Goal: Task Accomplishment & Management: Use online tool/utility

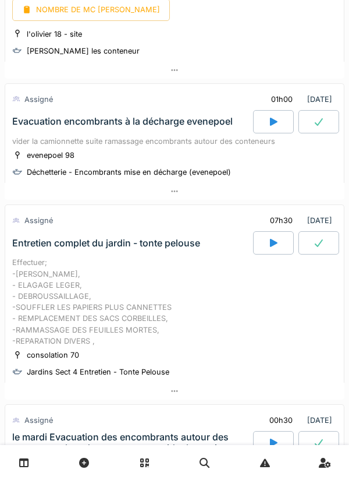
scroll to position [368, 0]
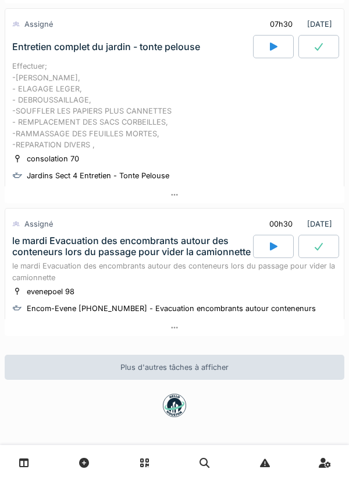
click at [182, 363] on div "Plus d'autres tâches à afficher" at bounding box center [175, 366] width 340 height 25
click at [155, 366] on div "Plus d'autres tâches à afficher" at bounding box center [175, 366] width 340 height 25
click at [167, 354] on div "Plus d'autres tâches à afficher" at bounding box center [175, 366] width 340 height 25
click at [161, 364] on div "Plus d'autres tâches à afficher" at bounding box center [175, 366] width 340 height 25
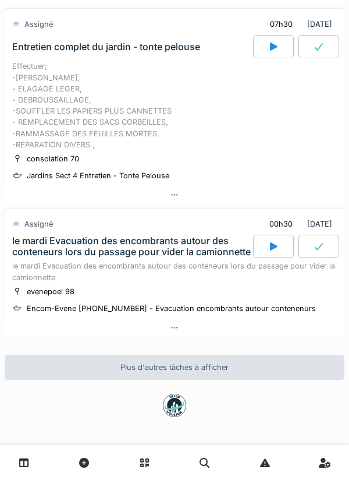
click at [142, 365] on div "Plus d'autres tâches à afficher" at bounding box center [175, 366] width 340 height 25
click at [165, 357] on div "Plus d'autres tâches à afficher" at bounding box center [175, 366] width 340 height 25
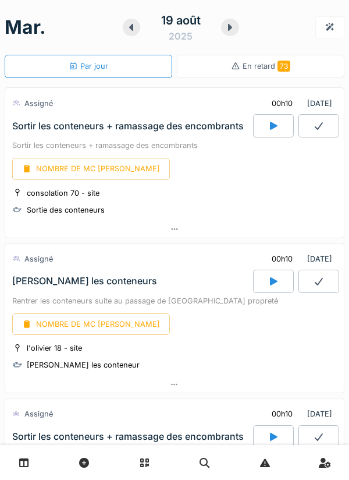
click at [161, 212] on div "consolation 70 - site Sortie des conteneurs" at bounding box center [174, 201] width 325 height 29
click at [181, 232] on div at bounding box center [174, 229] width 339 height 17
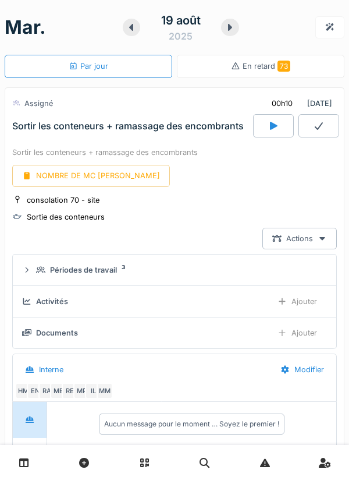
scroll to position [41, 0]
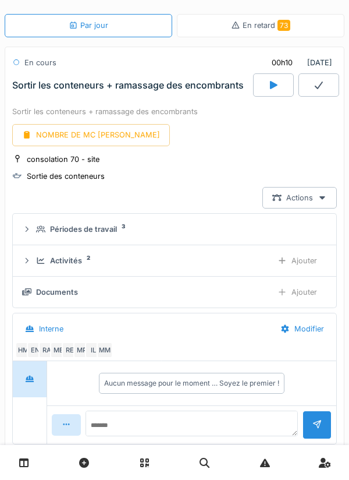
click at [294, 260] on div "Ajouter" at bounding box center [297, 261] width 59 height 22
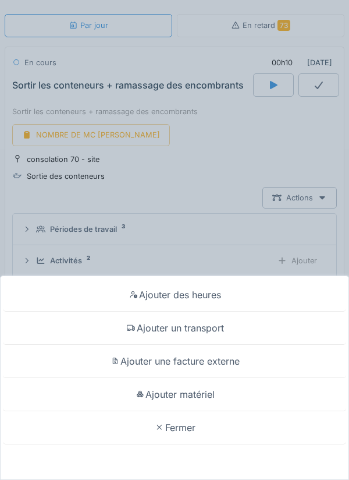
click at [168, 293] on div "Ajouter des heures" at bounding box center [174, 294] width 343 height 33
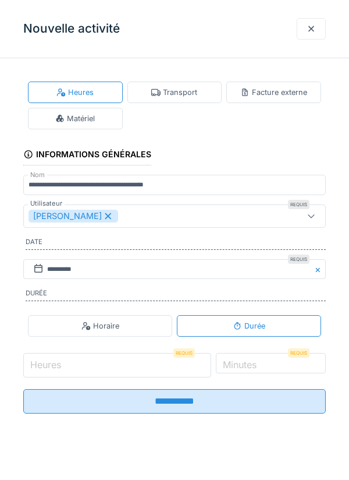
click at [93, 363] on input "Heures" at bounding box center [117, 365] width 188 height 24
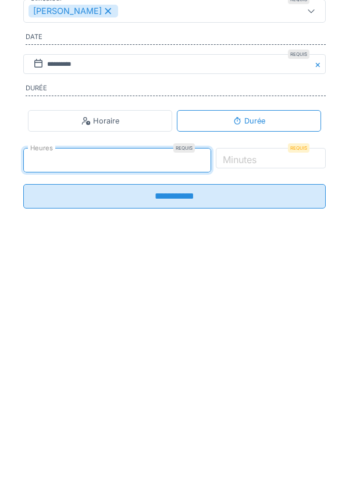
type input "*"
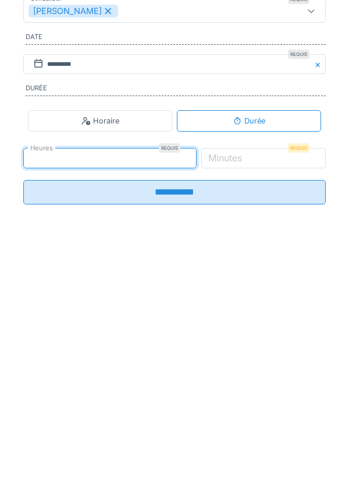
click at [244, 365] on label "Minutes" at bounding box center [225, 363] width 38 height 14
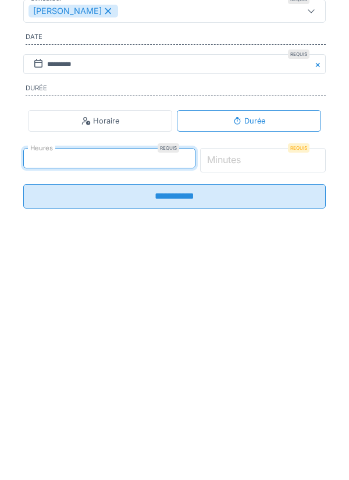
click at [262, 365] on input "*" at bounding box center [263, 365] width 126 height 24
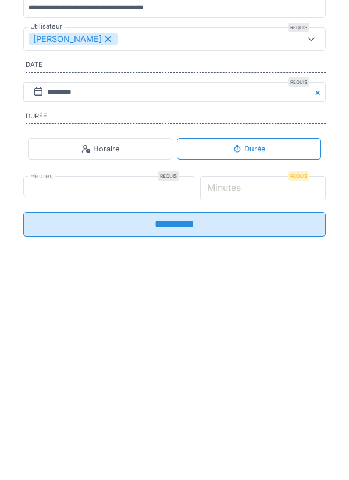
type input "**"
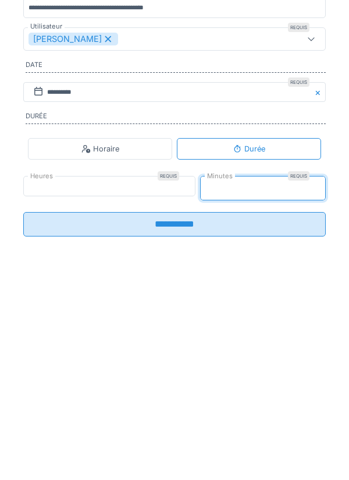
type input "*"
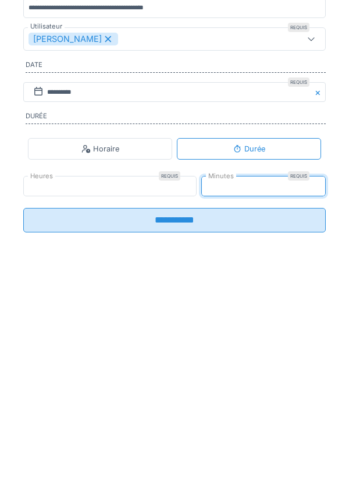
click at [172, 399] on input "**********" at bounding box center [174, 397] width 303 height 24
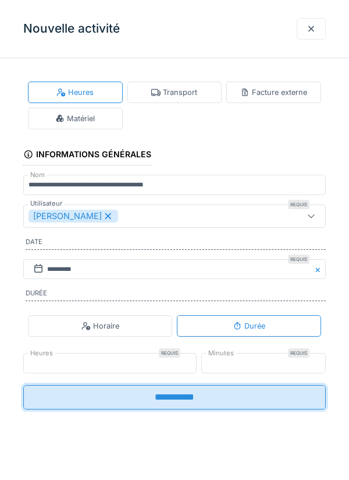
click at [164, 396] on input "**********" at bounding box center [174, 397] width 303 height 24
click at [169, 397] on input "**********" at bounding box center [174, 397] width 303 height 24
click at [166, 396] on div "**********" at bounding box center [174, 240] width 349 height 480
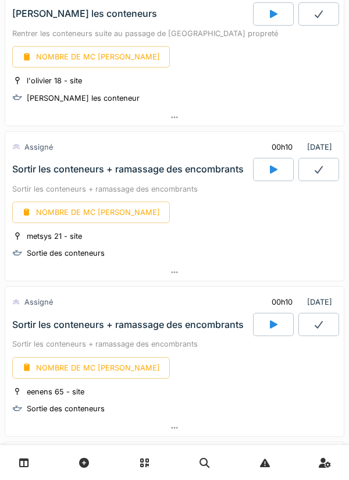
scroll to position [786, 0]
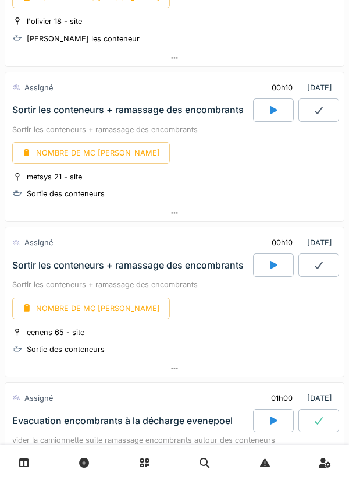
click at [183, 213] on div at bounding box center [174, 212] width 339 height 17
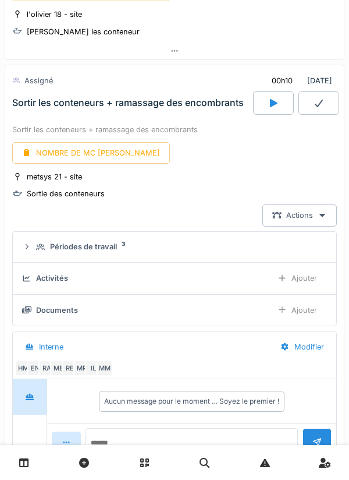
scroll to position [791, 0]
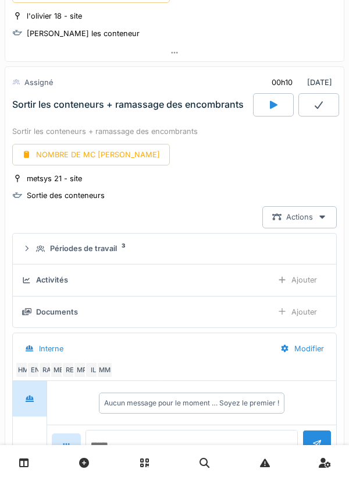
click at [307, 282] on div "Ajouter" at bounding box center [297, 280] width 59 height 22
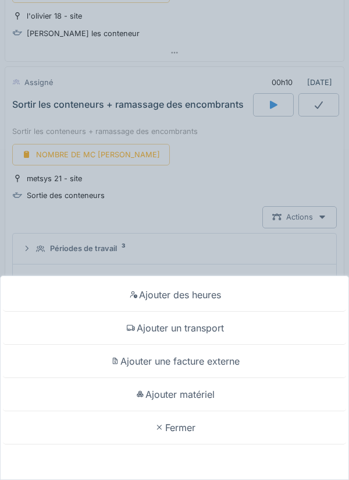
click at [186, 291] on div "Ajouter des heures" at bounding box center [174, 294] width 343 height 33
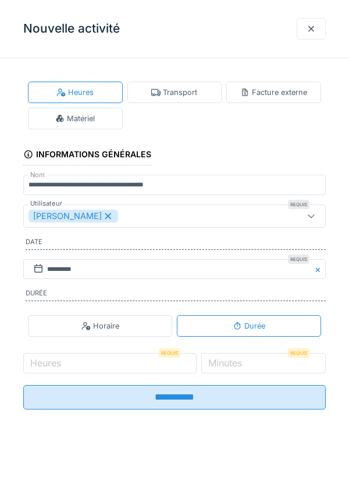
click at [62, 367] on label "Heures" at bounding box center [45, 363] width 35 height 14
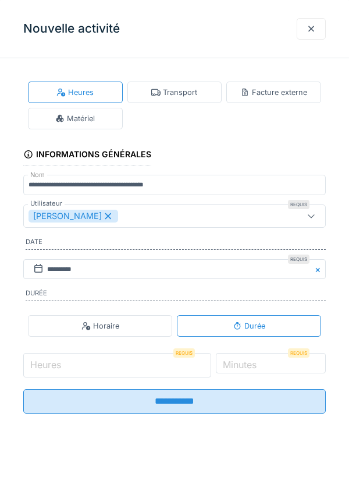
click at [62, 367] on input "Heures" at bounding box center [117, 365] width 188 height 24
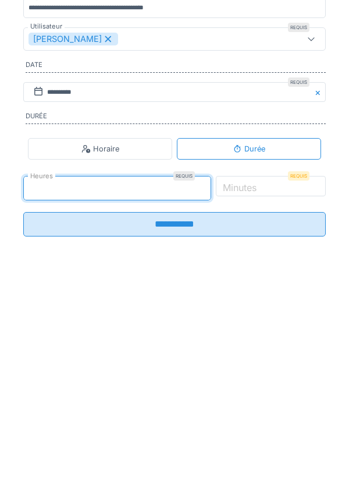
type input "*"
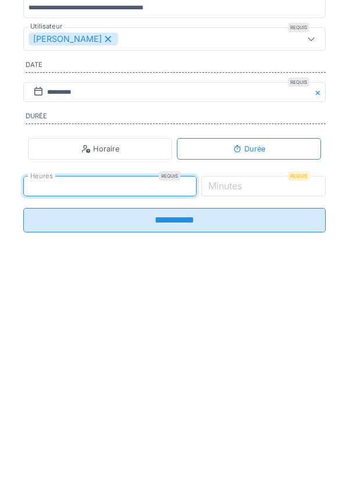
click at [244, 368] on label "Minutes" at bounding box center [225, 363] width 38 height 14
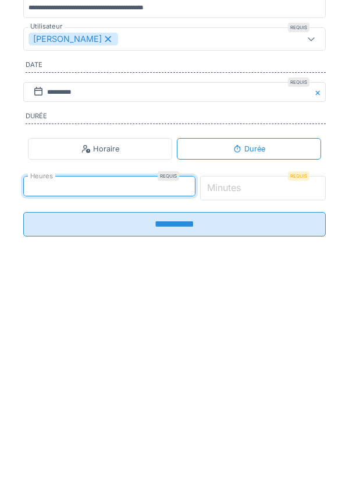
click at [268, 368] on input "*" at bounding box center [263, 365] width 126 height 24
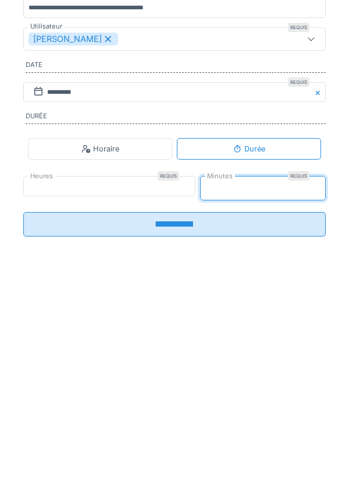
type input "**"
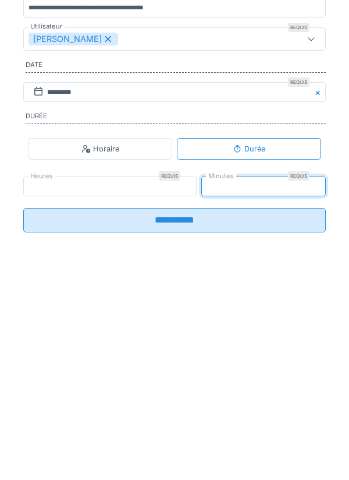
click at [171, 403] on input "**********" at bounding box center [174, 397] width 303 height 24
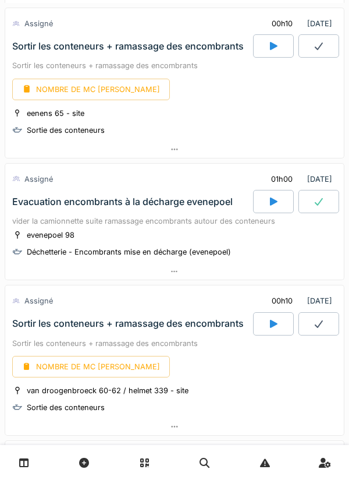
scroll to position [1276, 0]
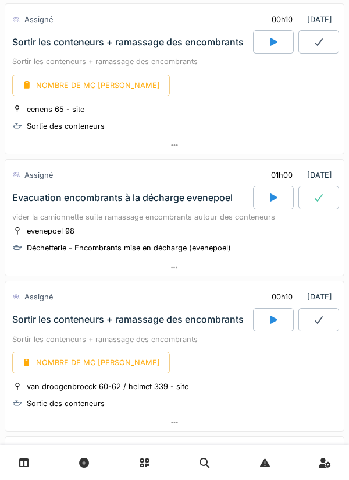
click at [182, 141] on div at bounding box center [174, 145] width 339 height 17
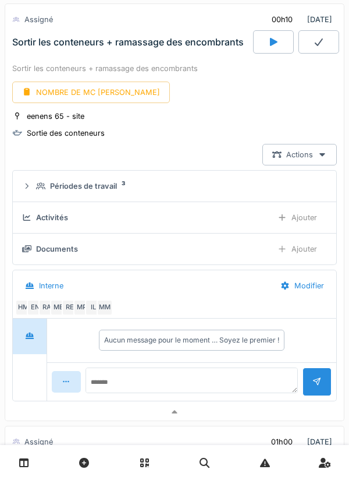
scroll to position [1233, 0]
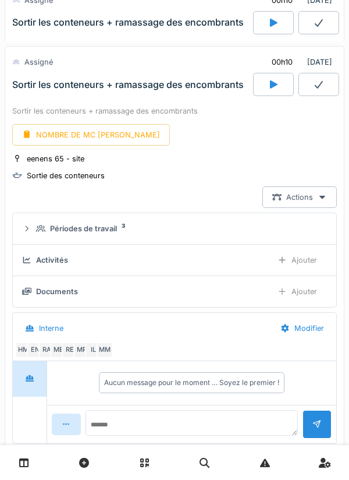
click at [304, 261] on div "Ajouter" at bounding box center [297, 260] width 59 height 22
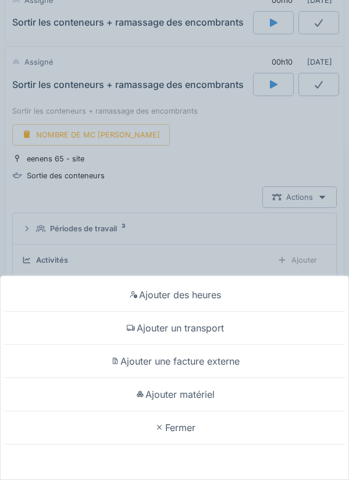
click at [172, 288] on div "Ajouter des heures" at bounding box center [174, 294] width 343 height 33
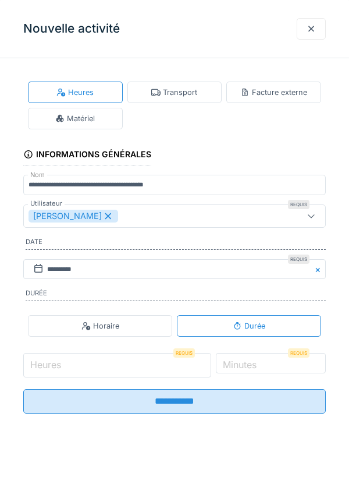
click at [80, 366] on input "Heures" at bounding box center [117, 365] width 188 height 24
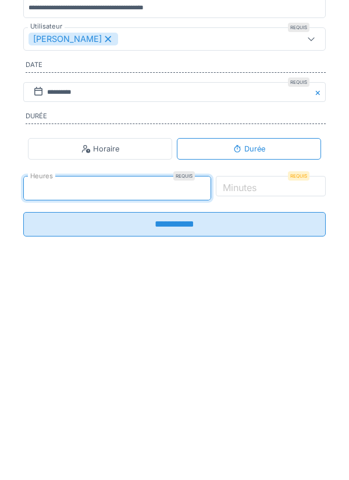
type input "*"
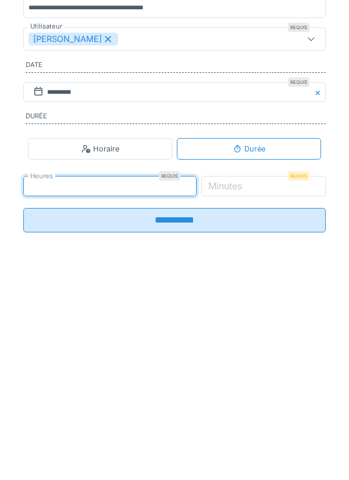
click at [244, 364] on label "Minutes" at bounding box center [225, 363] width 38 height 14
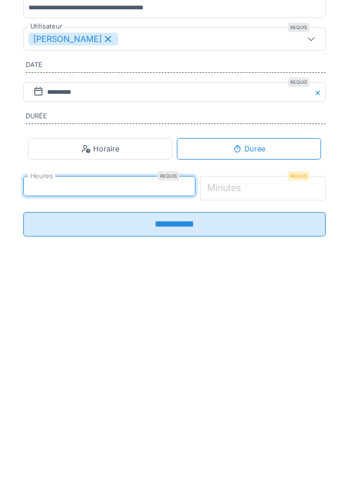
click at [261, 364] on input "*" at bounding box center [263, 365] width 126 height 24
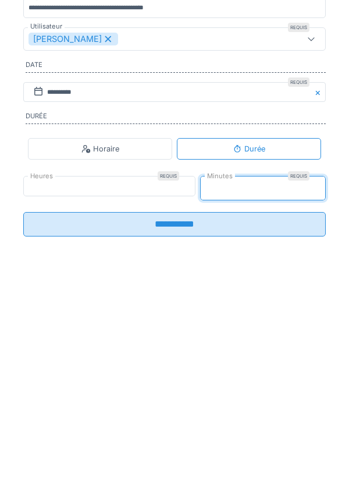
type input "**"
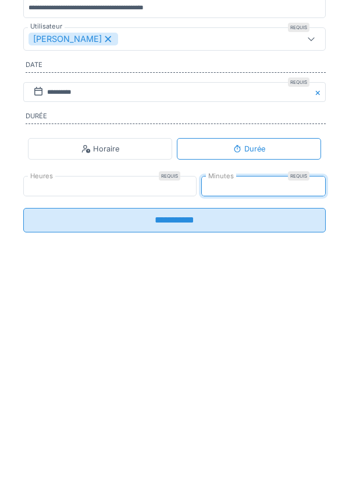
click at [162, 402] on input "**********" at bounding box center [174, 397] width 303 height 24
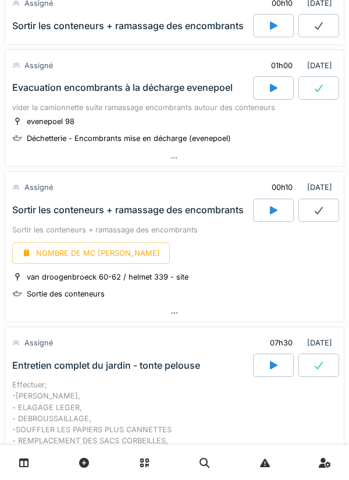
scroll to position [1657, 0]
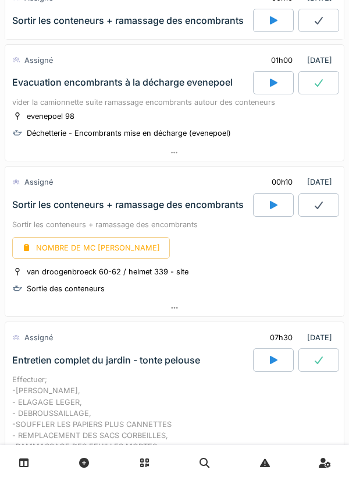
click at [182, 304] on div at bounding box center [174, 307] width 339 height 17
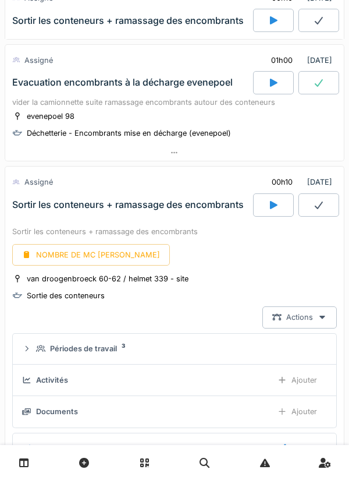
scroll to position [1777, 0]
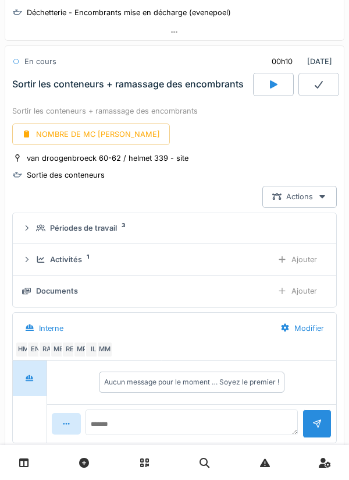
click at [303, 257] on div "Ajouter" at bounding box center [297, 259] width 59 height 22
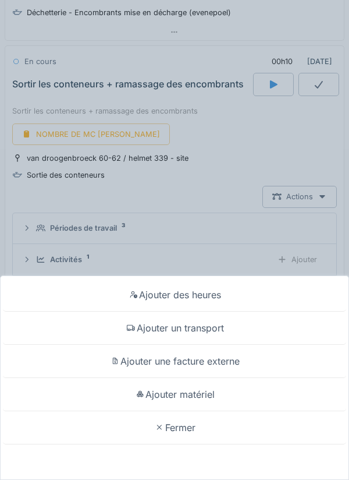
click at [171, 289] on div "Ajouter des heures" at bounding box center [174, 294] width 343 height 33
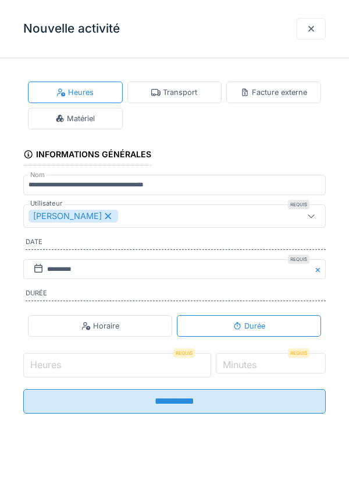
click at [65, 362] on input "Heures" at bounding box center [117, 365] width 188 height 24
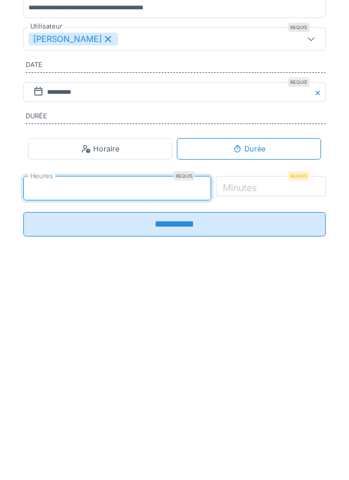
type input "*"
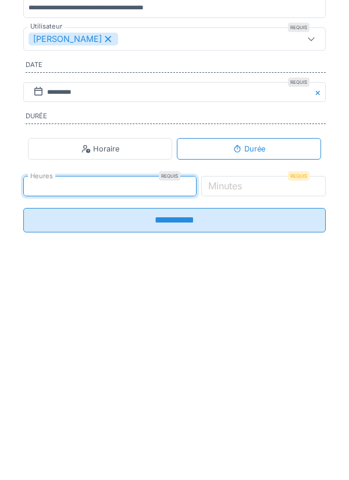
click at [244, 364] on label "Minutes" at bounding box center [225, 363] width 38 height 14
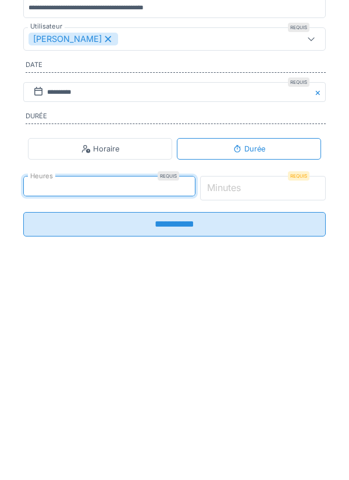
click at [264, 364] on input "*" at bounding box center [263, 365] width 126 height 24
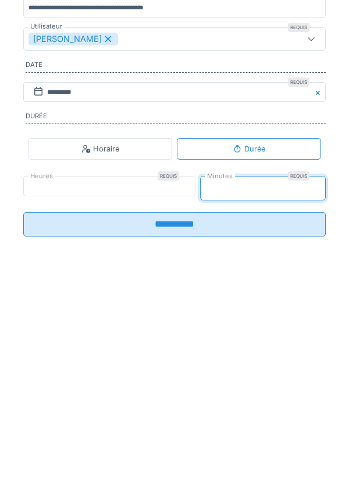
type input "*"
type input "**"
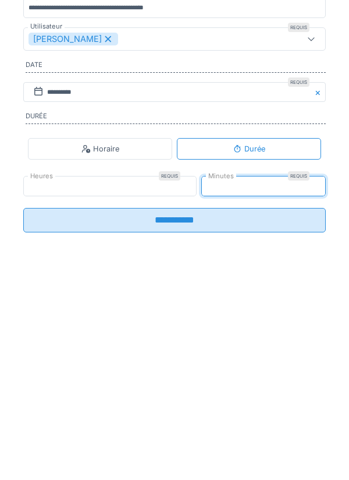
click at [167, 401] on input "**********" at bounding box center [174, 397] width 303 height 24
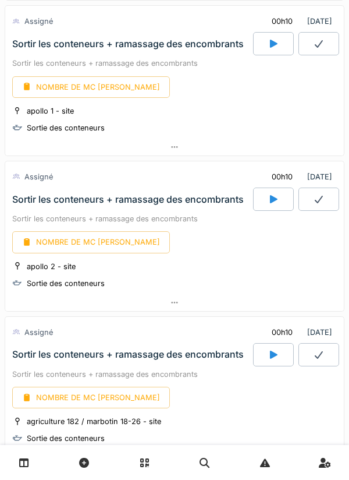
scroll to position [2522, 0]
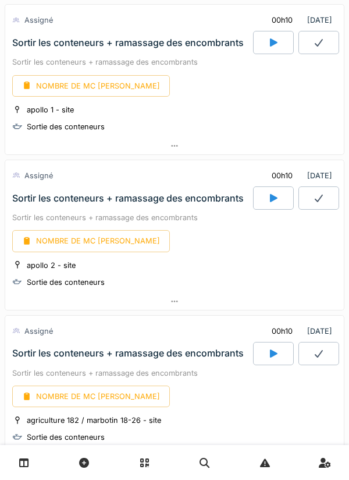
click at [276, 197] on icon at bounding box center [274, 197] width 12 height 9
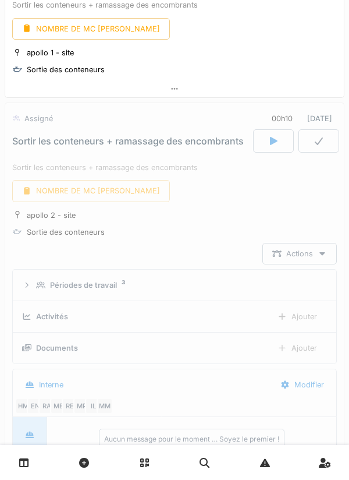
scroll to position [2636, 0]
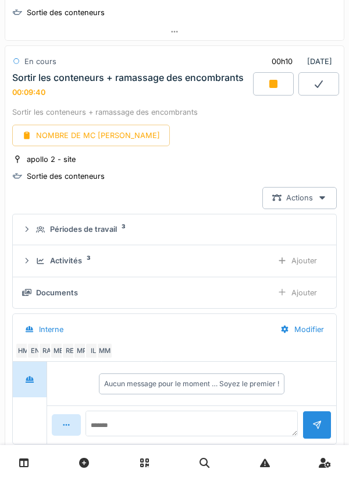
click at [283, 84] on div at bounding box center [273, 83] width 41 height 23
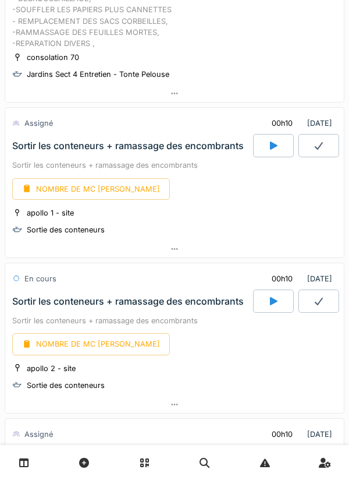
scroll to position [2418, 0]
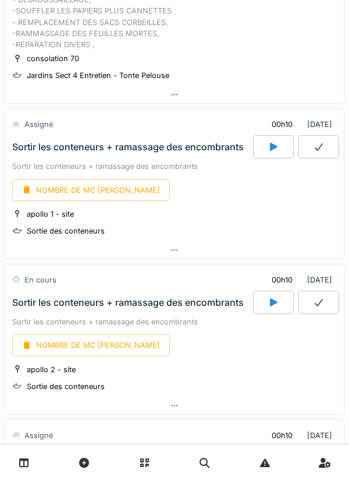
click at [267, 150] on div at bounding box center [273, 146] width 41 height 23
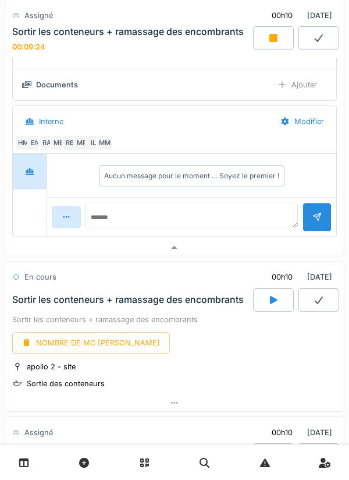
scroll to position [2686, 0]
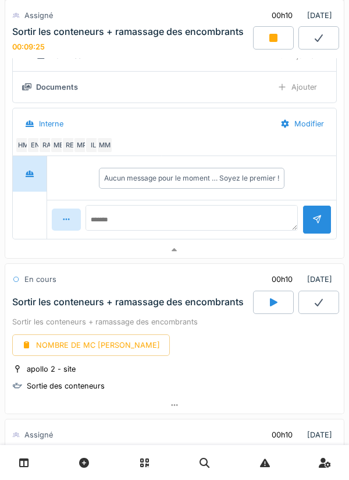
click at [271, 34] on icon at bounding box center [273, 38] width 8 height 8
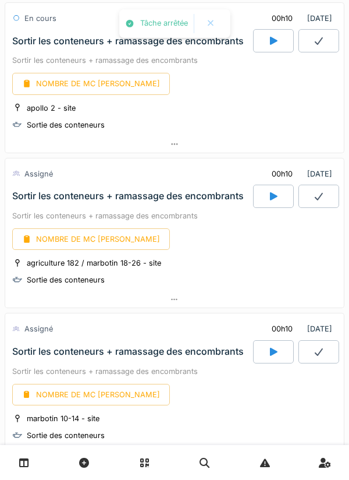
scroll to position [2678, 0]
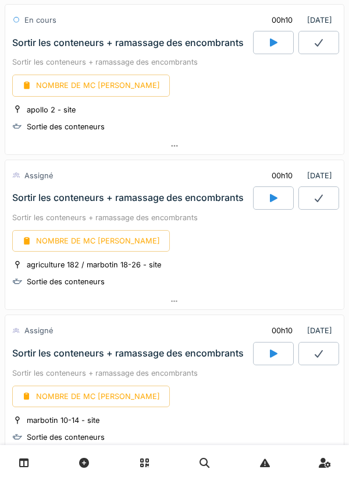
click at [279, 197] on icon at bounding box center [274, 197] width 12 height 9
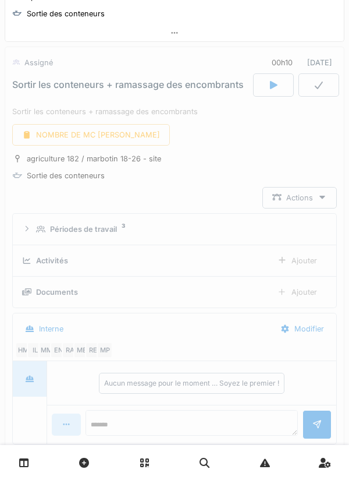
scroll to position [2792, 0]
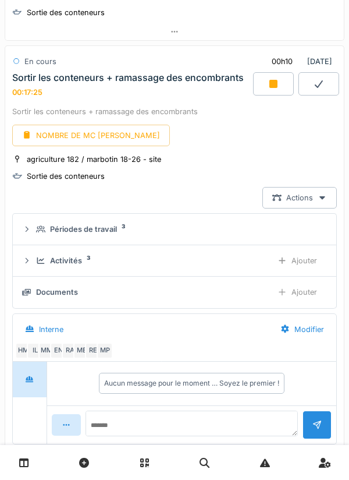
click at [306, 264] on div "Ajouter" at bounding box center [297, 261] width 59 height 22
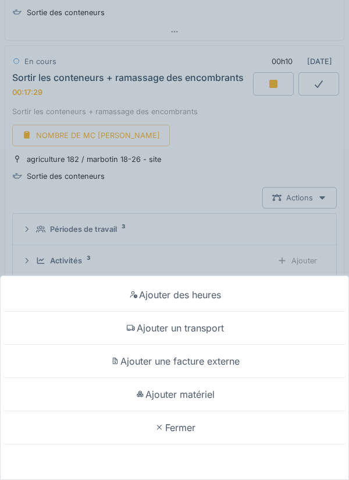
click at [183, 25] on div "Ajouter des heures Ajouter un transport Ajouter une facture externe Ajouter mat…" at bounding box center [174, 240] width 349 height 480
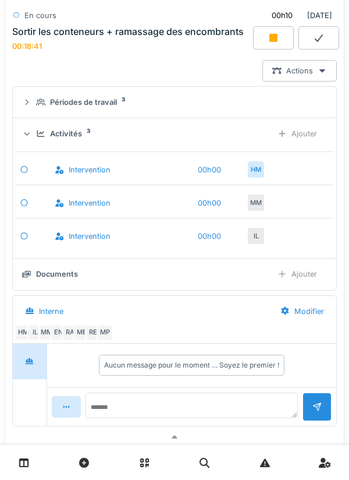
scroll to position [2934, 0]
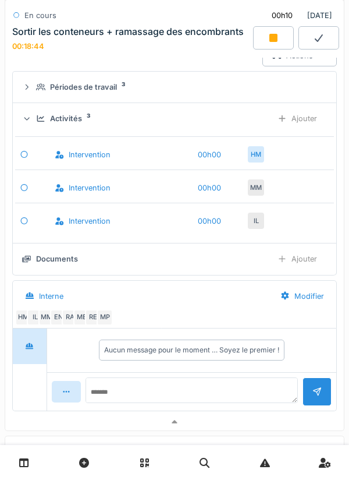
click at [192, 474] on link at bounding box center [205, 462] width 30 height 27
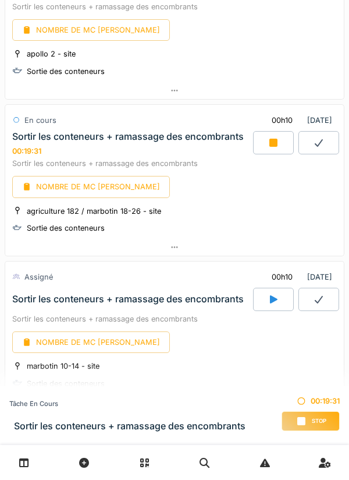
scroll to position [1394, 0]
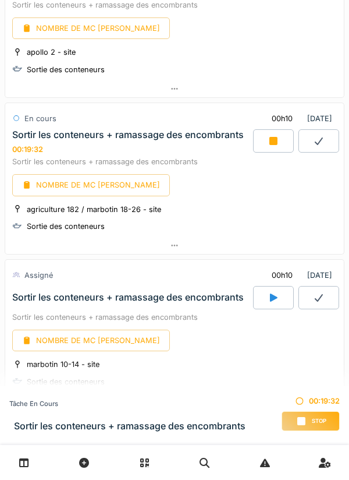
click at [171, 246] on icon at bounding box center [174, 246] width 9 height 8
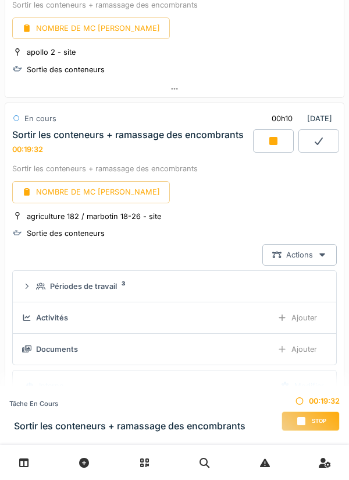
scroll to position [1450, 0]
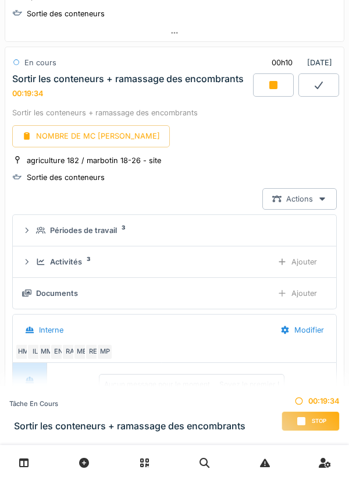
click at [301, 295] on div "Ajouter" at bounding box center [297, 293] width 59 height 22
click at [307, 268] on div "Ajouter" at bounding box center [297, 262] width 59 height 22
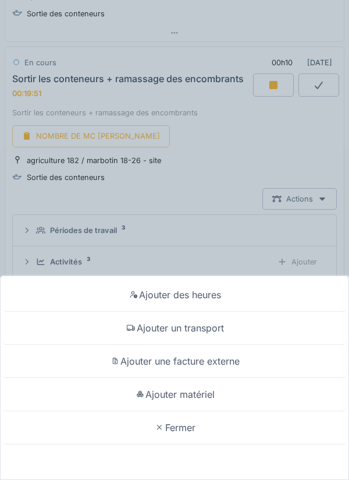
click at [216, 158] on div "Ajouter des heures Ajouter un transport Ajouter une facture externe Ajouter mat…" at bounding box center [174, 240] width 349 height 480
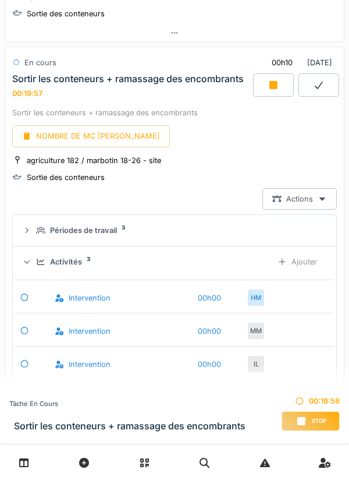
click at [229, 159] on div "agriculture 182 / marbotin 18-26 - site Sortie des conteneurs" at bounding box center [174, 168] width 325 height 29
click at [306, 266] on div "Ajouter" at bounding box center [297, 262] width 59 height 22
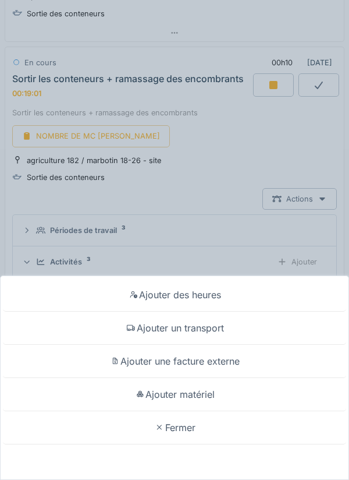
click at [216, 179] on div "Ajouter des heures Ajouter un transport Ajouter une facture externe Ajouter mat…" at bounding box center [174, 240] width 349 height 480
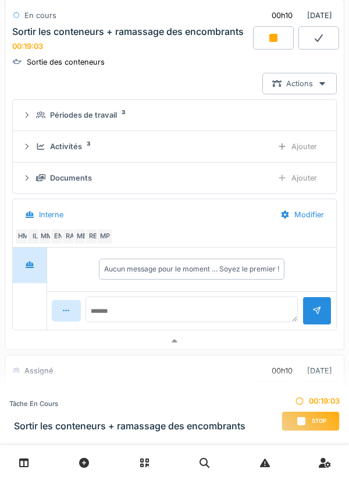
scroll to position [1575, 0]
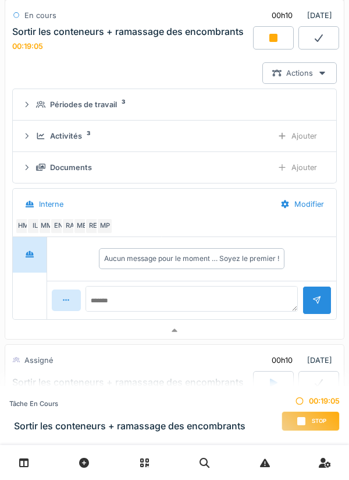
click at [307, 162] on div "Ajouter" at bounding box center [297, 168] width 59 height 22
click at [138, 138] on div "Activités 3" at bounding box center [149, 135] width 227 height 11
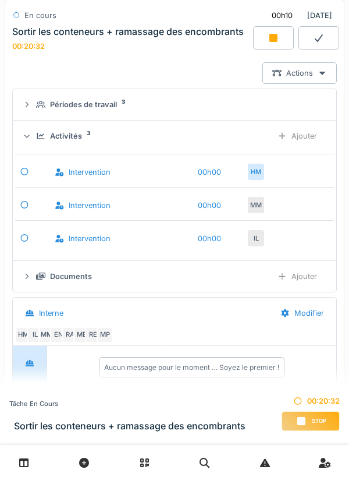
click at [291, 133] on div "Ajouter" at bounding box center [297, 136] width 59 height 22
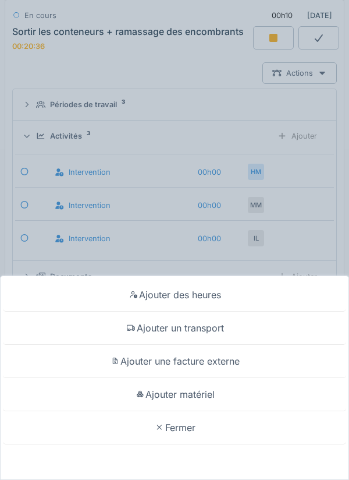
click at [79, 133] on div "Ajouter des heures Ajouter un transport Ajouter une facture externe Ajouter mat…" at bounding box center [174, 240] width 349 height 480
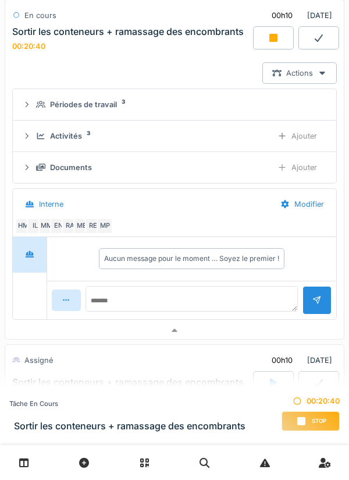
click at [294, 137] on div "Ajouter" at bounding box center [297, 136] width 59 height 22
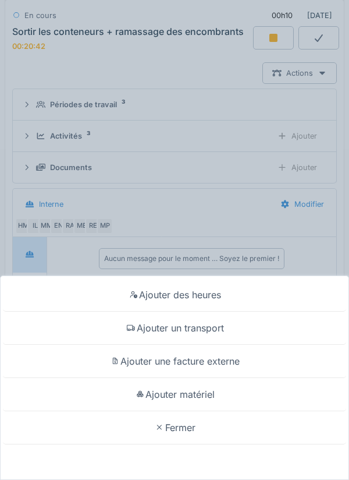
click at [194, 394] on div "Ajouter matériel" at bounding box center [174, 394] width 343 height 33
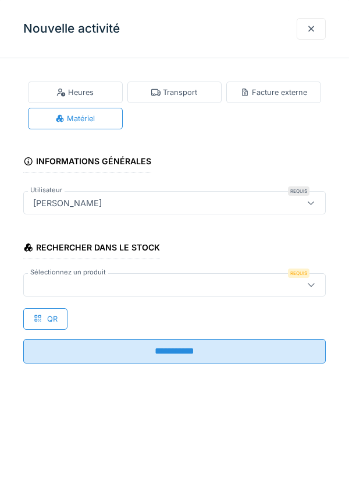
click at [104, 280] on div at bounding box center [156, 284] width 254 height 13
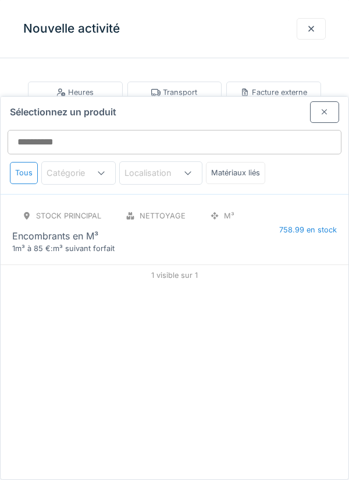
click at [136, 243] on div "1m³ à 85 €:m³ suivant forfait" at bounding box center [82, 248] width 140 height 11
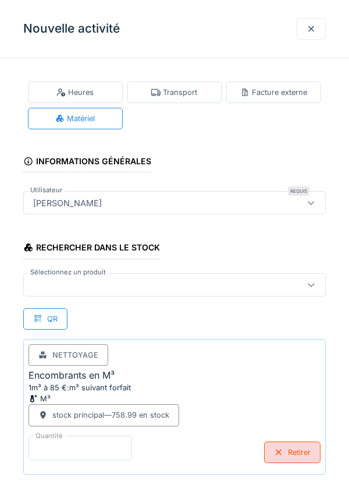
click at [81, 442] on input "*" at bounding box center [81, 447] width 104 height 24
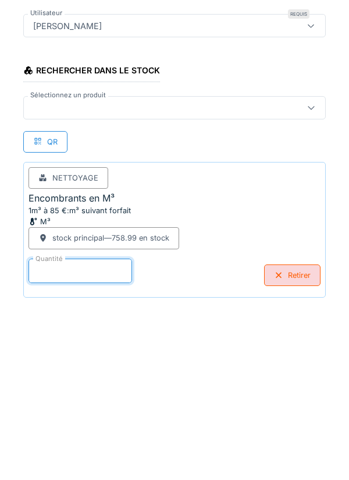
scroll to position [61, 0]
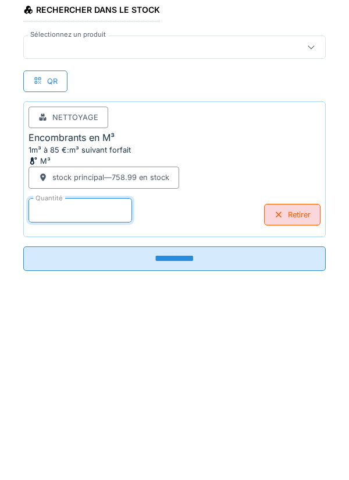
type input "*"
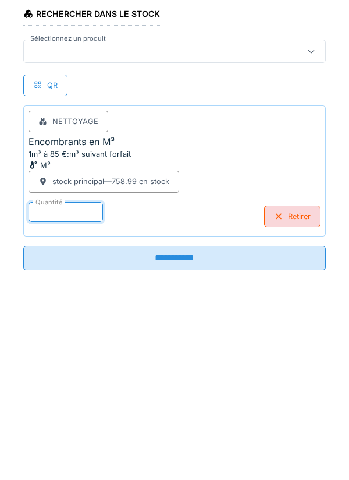
click at [179, 431] on input "**********" at bounding box center [174, 435] width 303 height 24
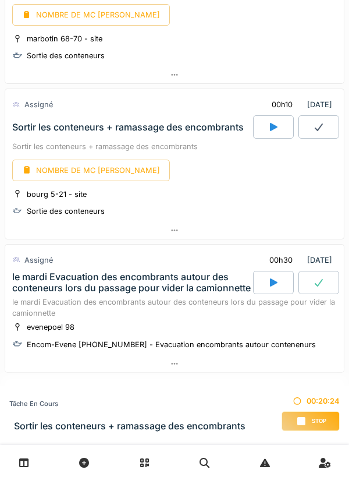
scroll to position [2491, 0]
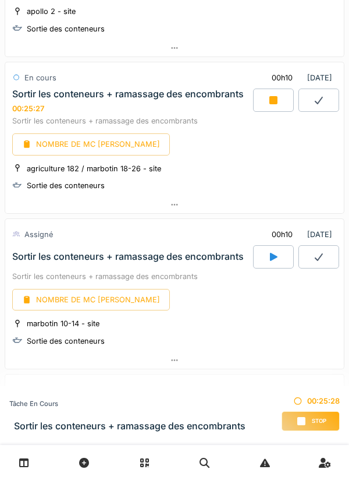
scroll to position [1445, 0]
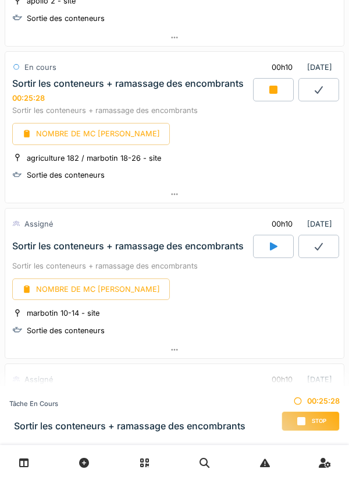
click at [285, 86] on div at bounding box center [273, 89] width 41 height 23
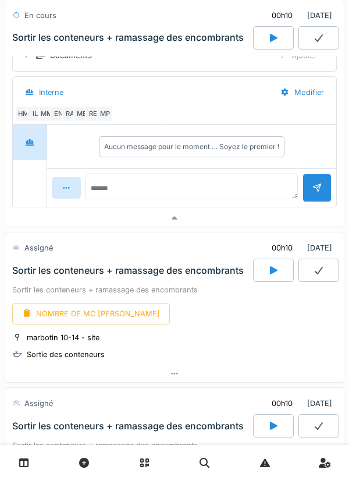
scroll to position [1702, 0]
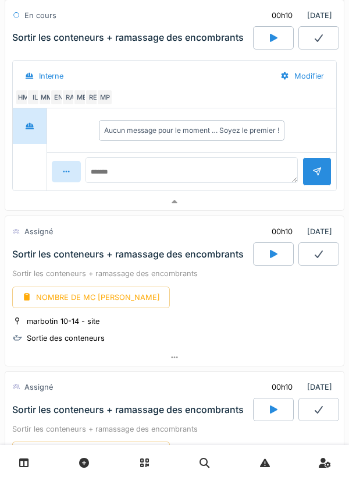
click at [280, 255] on div at bounding box center [273, 253] width 41 height 23
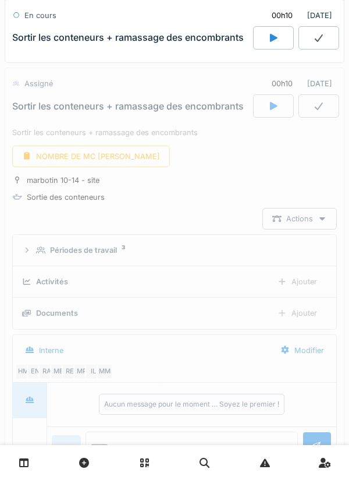
scroll to position [1872, 0]
